Goal: Check status

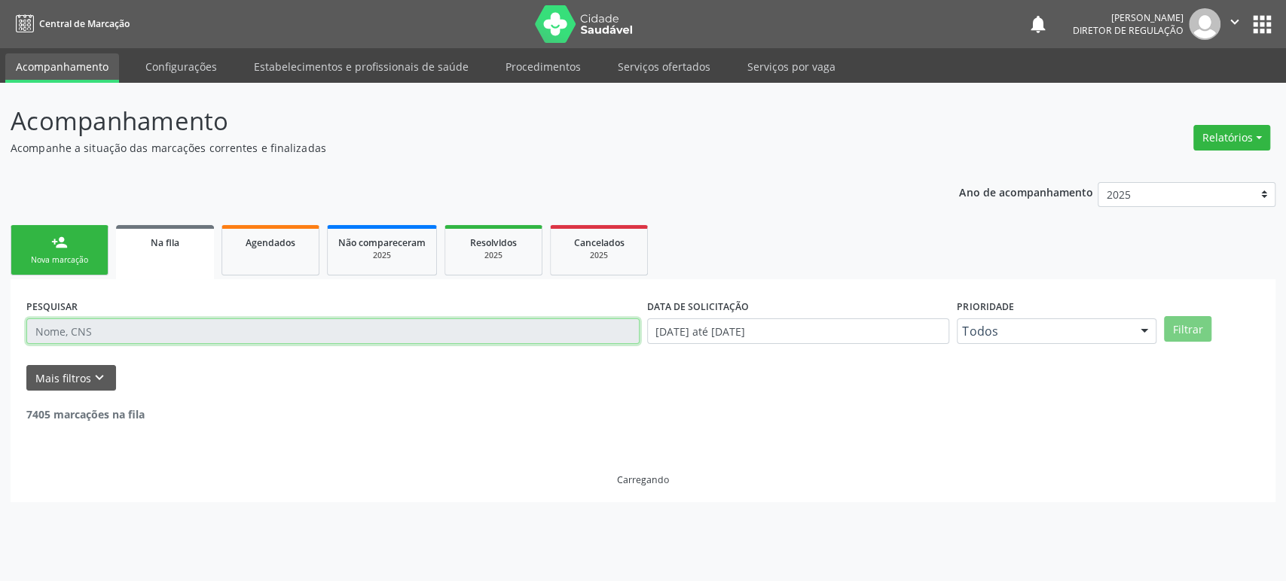
click at [133, 332] on input "text" at bounding box center [332, 332] width 613 height 26
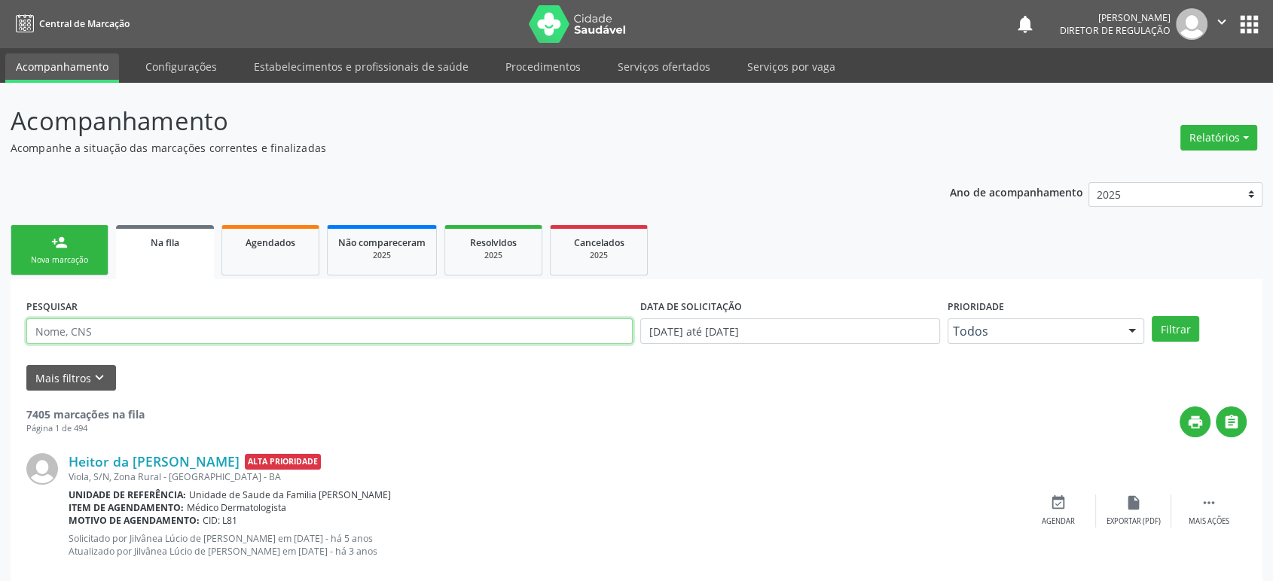
click at [133, 332] on input "text" at bounding box center [329, 332] width 606 height 26
type input "[PERSON_NAME]"
click at [1152, 316] on button "Filtrar" at bounding box center [1175, 329] width 47 height 26
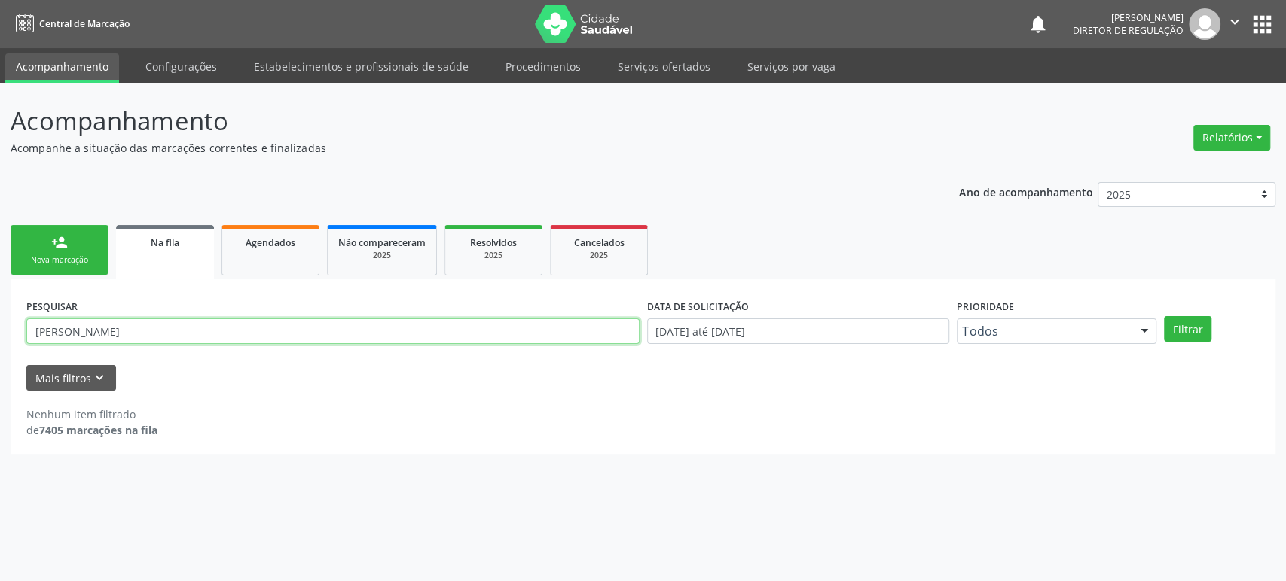
click at [93, 329] on input "[PERSON_NAME]" at bounding box center [332, 332] width 613 height 26
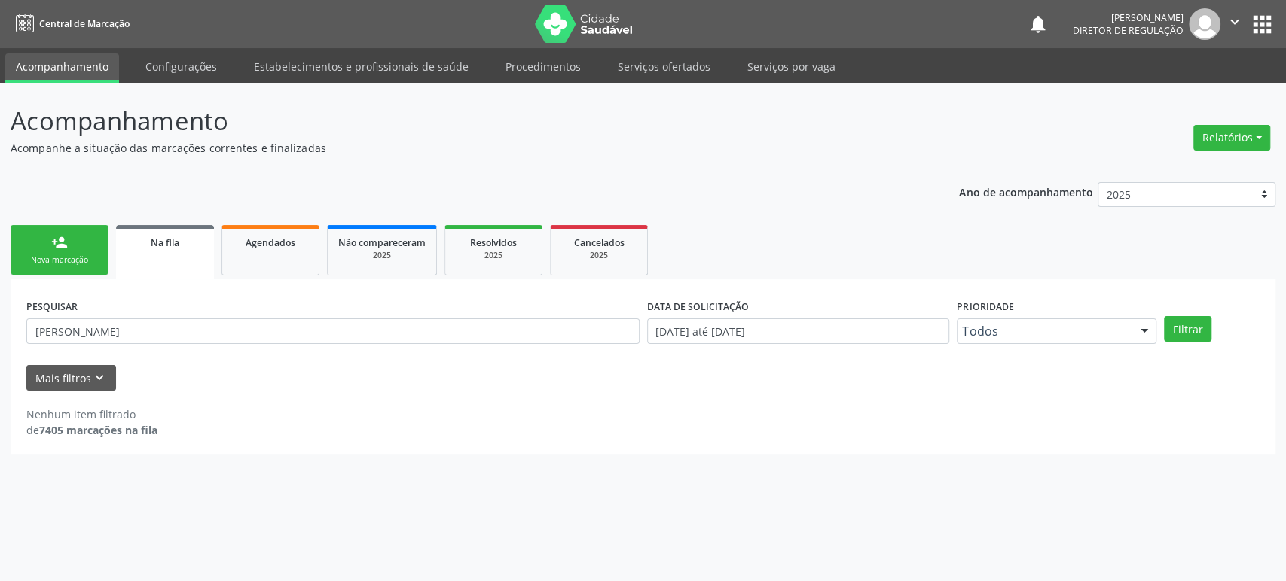
click at [1262, 29] on button "apps" at bounding box center [1262, 24] width 26 height 26
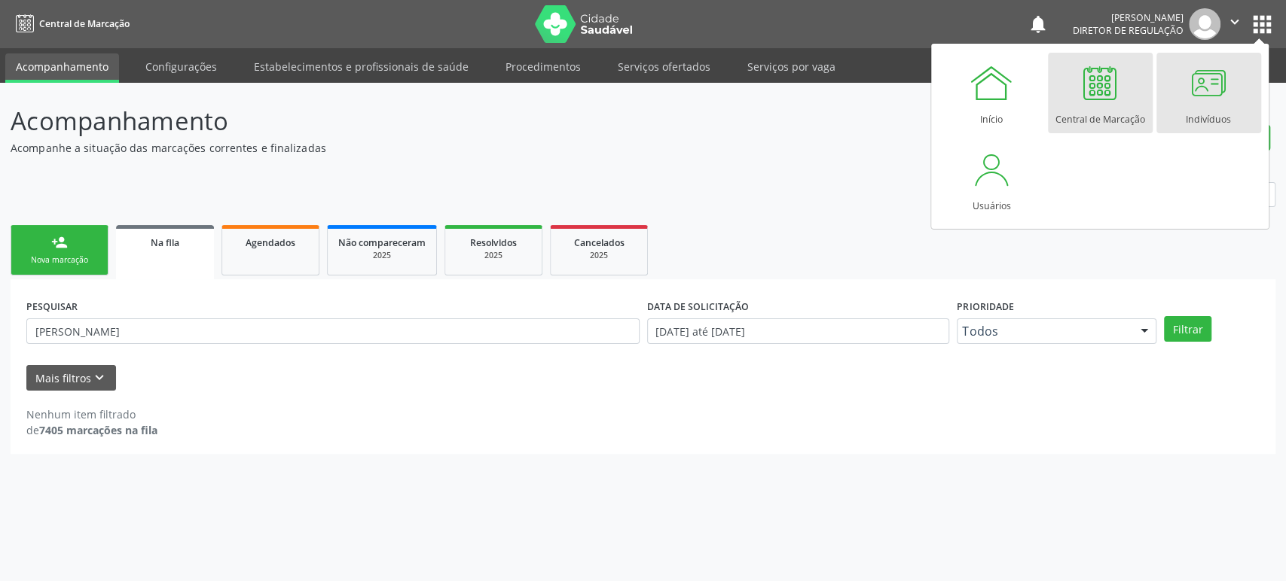
click at [1210, 100] on div at bounding box center [1208, 82] width 45 height 45
